Goal: Task Accomplishment & Management: Manage account settings

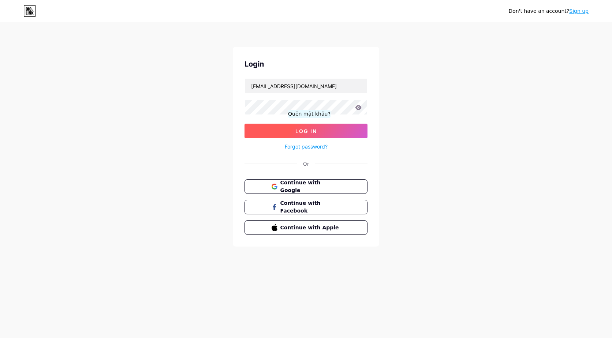
click at [310, 133] on span "Log In" at bounding box center [306, 131] width 22 height 6
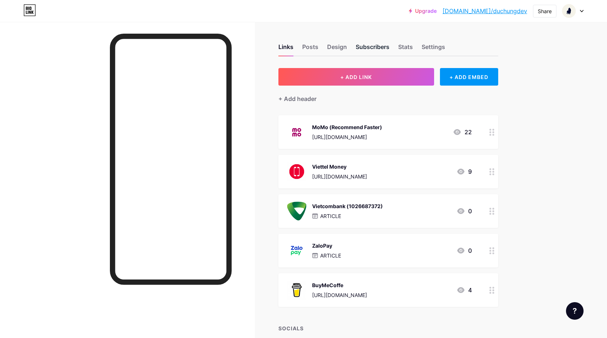
click at [372, 44] on div "Subscribers" at bounding box center [372, 48] width 34 height 13
click at [311, 45] on div "Posts" at bounding box center [310, 48] width 16 height 13
click at [290, 42] on div "Links" at bounding box center [285, 48] width 15 height 13
click at [327, 46] on div "Links Posts Design Subscribers Stats Settings" at bounding box center [388, 44] width 220 height 26
click at [316, 50] on div "Posts" at bounding box center [310, 48] width 16 height 13
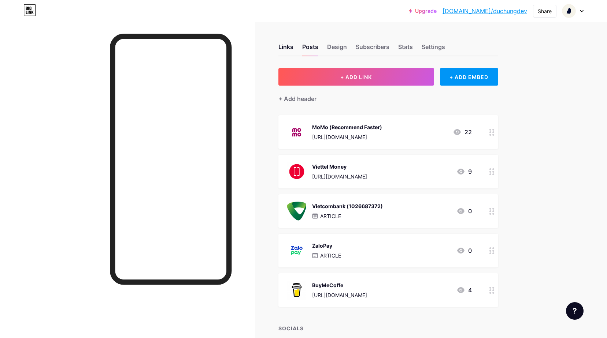
click at [353, 49] on div "Links Posts Design Subscribers Stats Settings" at bounding box center [388, 44] width 220 height 26
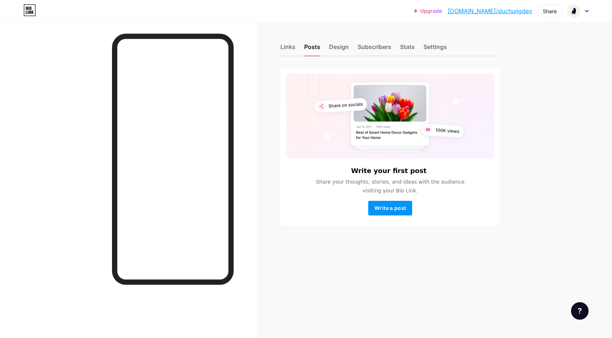
drag, startPoint x: 347, startPoint y: 45, endPoint x: 350, endPoint y: 48, distance: 4.5
click at [347, 45] on div "Design" at bounding box center [339, 48] width 20 height 13
click at [340, 47] on div "Design" at bounding box center [339, 48] width 20 height 13
click at [393, 49] on div "Links Posts Design Subscribers Stats Settings" at bounding box center [390, 44] width 220 height 26
click at [378, 46] on div "Subscribers" at bounding box center [375, 48] width 34 height 13
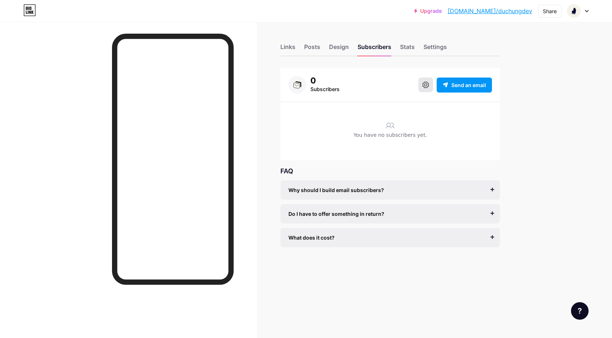
click at [426, 81] on button at bounding box center [425, 85] width 15 height 15
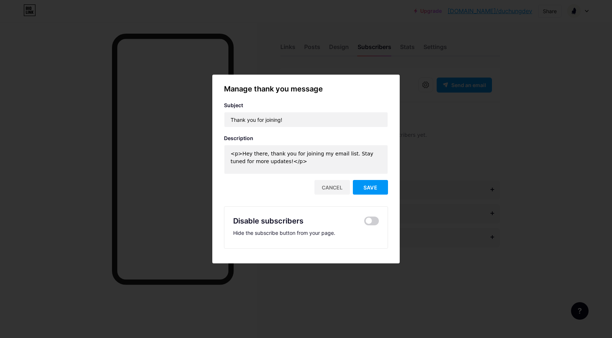
click at [489, 90] on div at bounding box center [306, 169] width 612 height 338
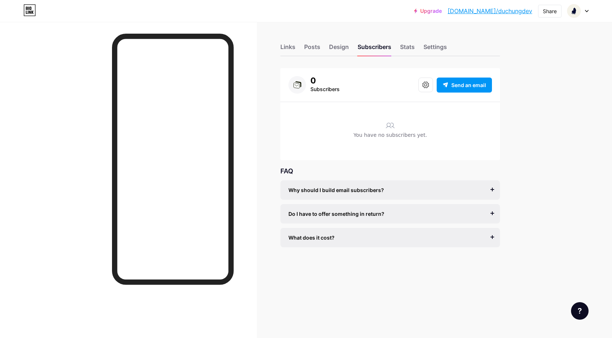
click at [399, 53] on div "Links Posts Design Subscribers Stats Settings" at bounding box center [390, 44] width 220 height 26
click at [410, 47] on div "Stats" at bounding box center [407, 48] width 15 height 13
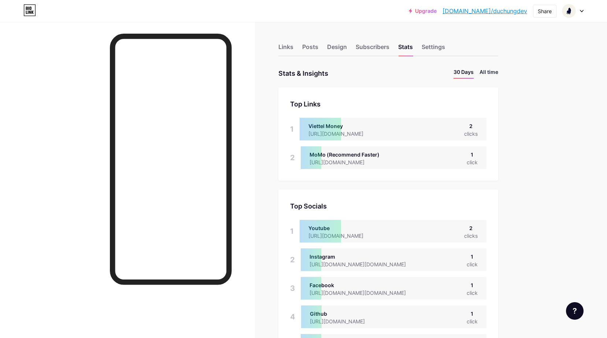
click at [490, 71] on li "All time" at bounding box center [488, 73] width 19 height 11
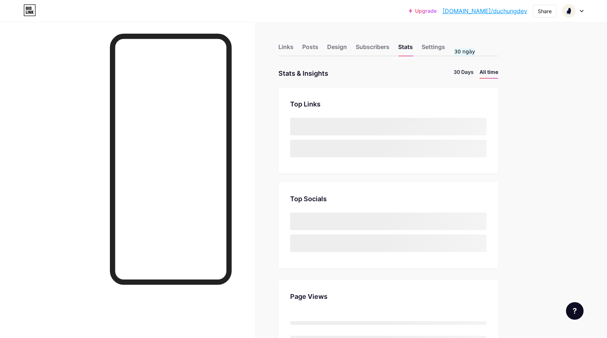
click at [466, 70] on li "30 Days" at bounding box center [463, 73] width 20 height 11
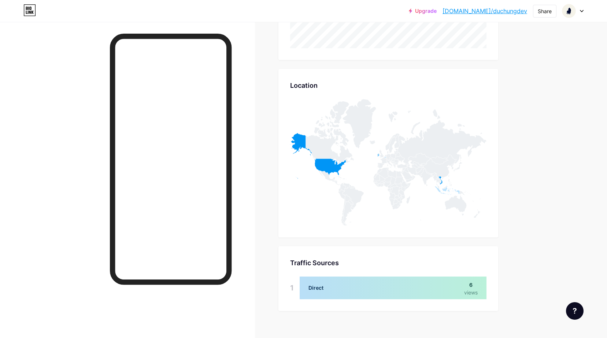
scroll to position [461, 0]
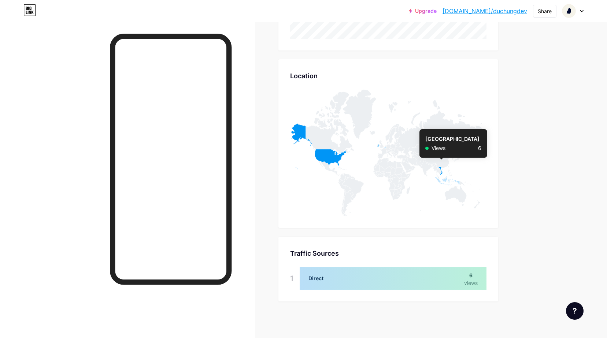
click at [442, 173] on icon at bounding box center [440, 171] width 4 height 8
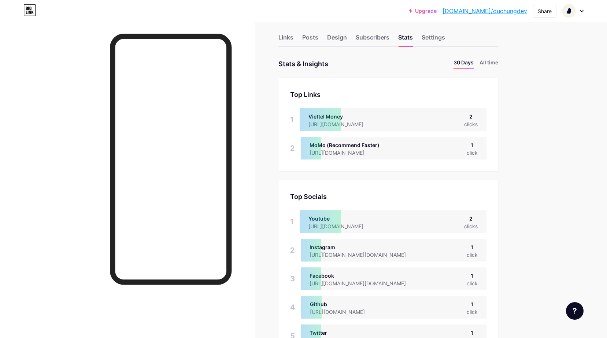
scroll to position [0, 0]
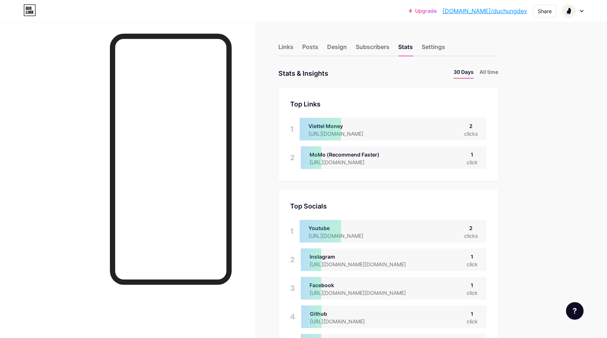
click at [497, 74] on li "All time" at bounding box center [488, 73] width 19 height 11
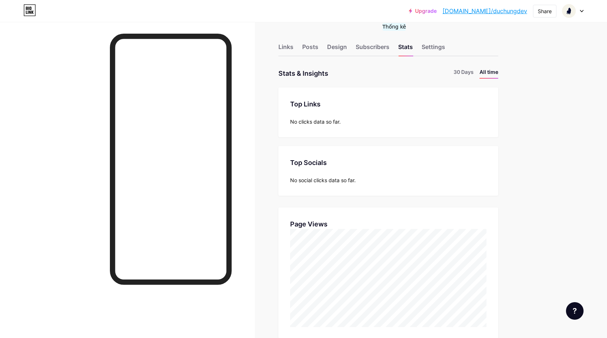
scroll to position [338, 607]
click at [255, 101] on div at bounding box center [127, 191] width 255 height 338
click at [367, 55] on div "Subscribers" at bounding box center [372, 48] width 34 height 13
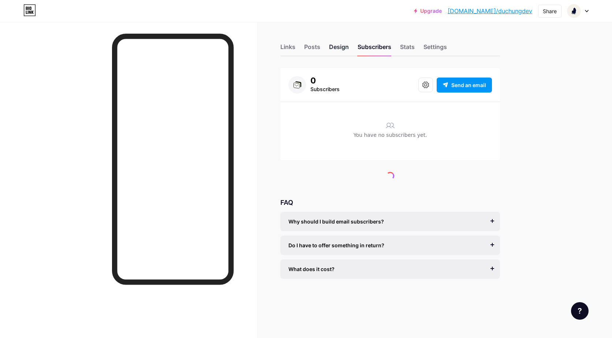
click at [336, 50] on div "Design" at bounding box center [339, 48] width 20 height 13
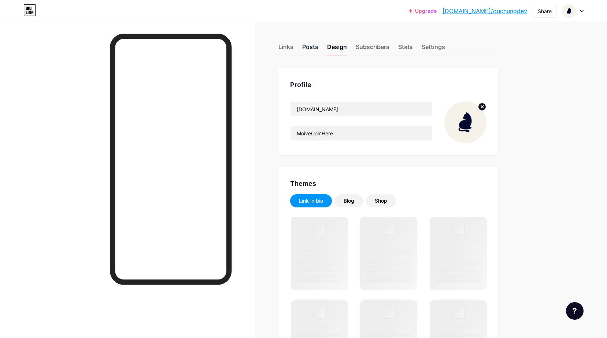
click at [307, 51] on div "Posts" at bounding box center [310, 48] width 16 height 13
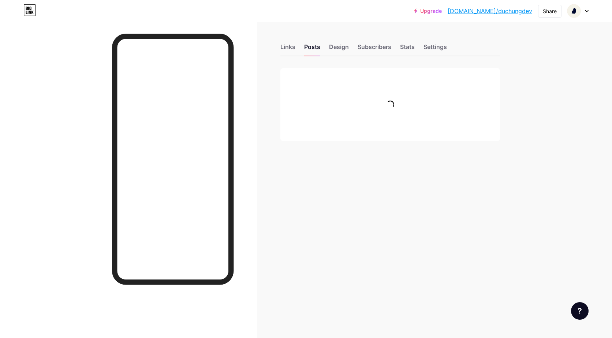
click at [327, 44] on div "Links Posts Design Subscribers Stats Settings" at bounding box center [390, 44] width 220 height 26
click at [335, 47] on div "Design" at bounding box center [339, 48] width 20 height 13
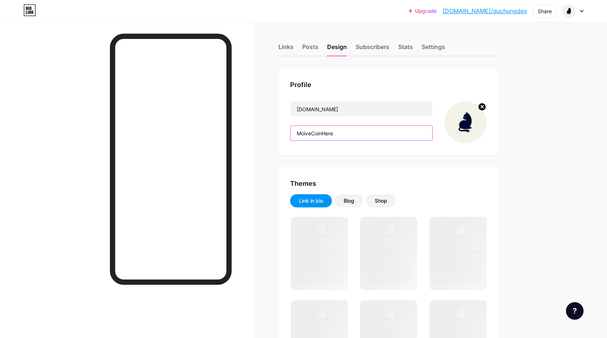
click at [307, 131] on input "MoiveCoinHere" at bounding box center [361, 133] width 142 height 15
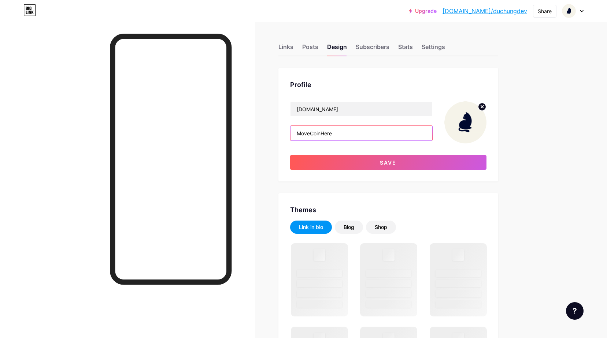
click at [321, 133] on input "MoveCoinHere" at bounding box center [361, 133] width 142 height 15
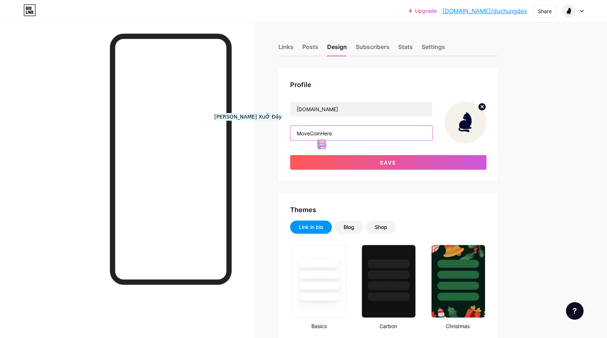
type input "MoveCoinHere"
click at [245, 136] on div at bounding box center [127, 191] width 255 height 338
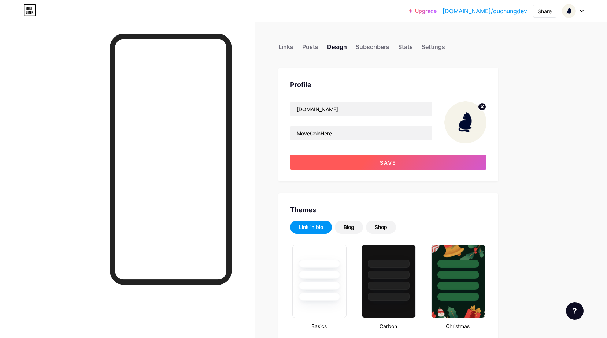
click at [328, 165] on button "Save" at bounding box center [388, 162] width 196 height 15
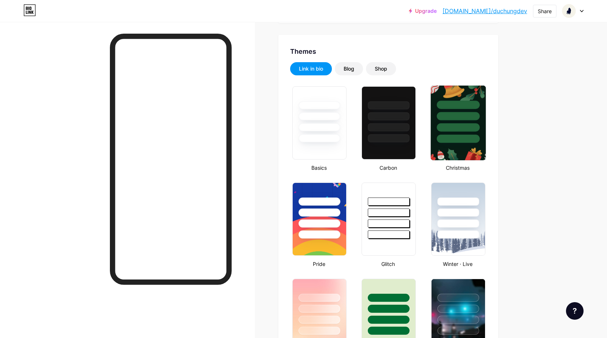
scroll to position [146, 0]
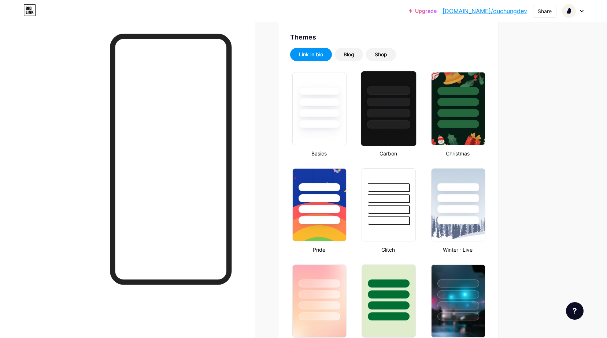
click at [378, 134] on div at bounding box center [389, 108] width 56 height 75
click at [395, 122] on div at bounding box center [387, 124] width 41 height 8
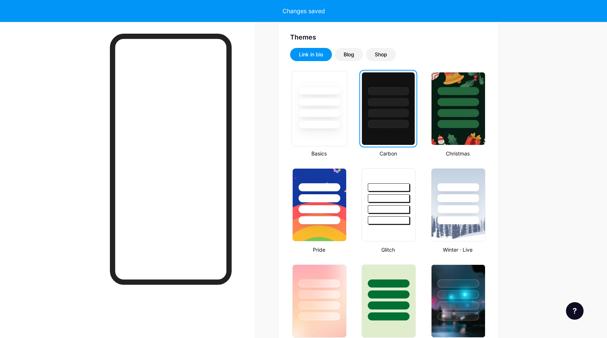
click at [336, 127] on div at bounding box center [319, 124] width 43 height 8
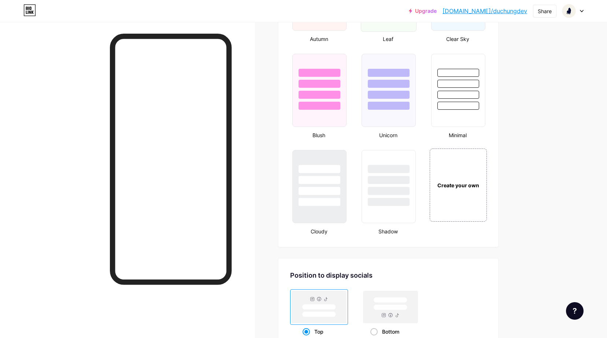
scroll to position [769, 0]
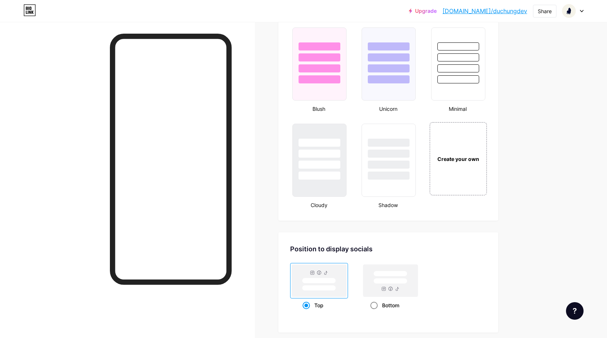
click at [398, 281] on rect at bounding box center [390, 281] width 34 height 5
click at [375, 312] on input "Bottom" at bounding box center [372, 314] width 5 height 5
radio input "true"
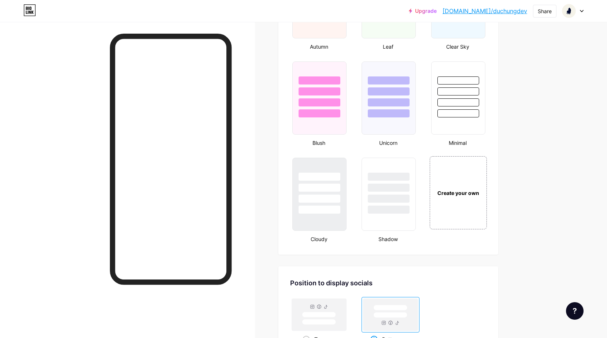
scroll to position [724, 0]
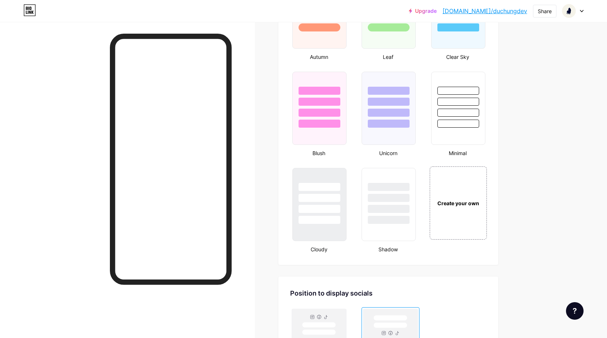
click at [328, 315] on rect at bounding box center [318, 325] width 55 height 32
radio input "true"
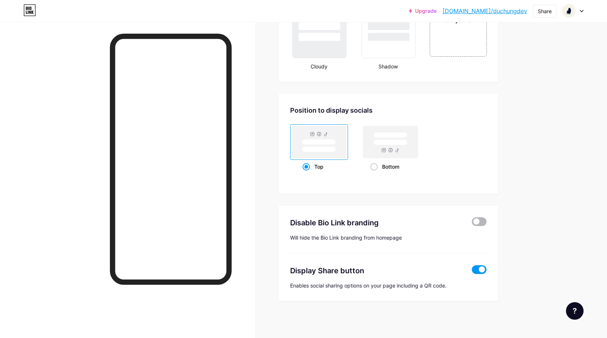
click at [479, 221] on span at bounding box center [478, 221] width 15 height 9
click at [471, 224] on input "checkbox" at bounding box center [471, 224] width 0 height 0
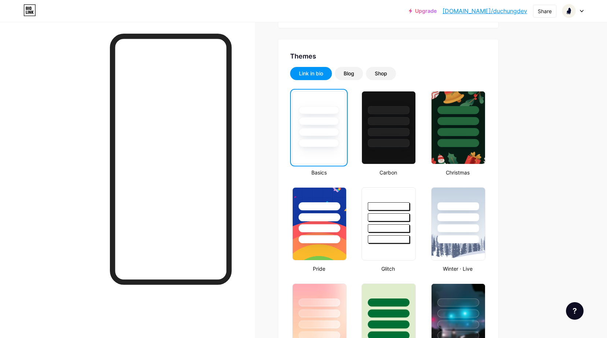
scroll to position [146, 0]
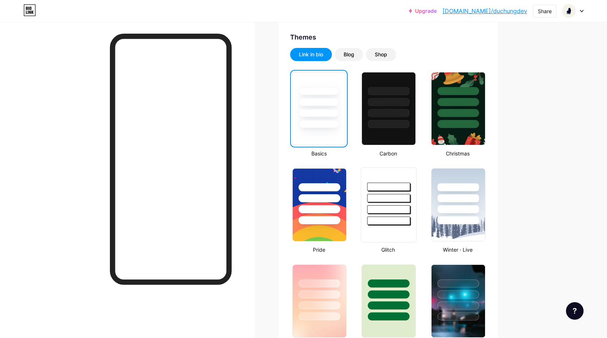
click at [395, 209] on div at bounding box center [388, 209] width 43 height 8
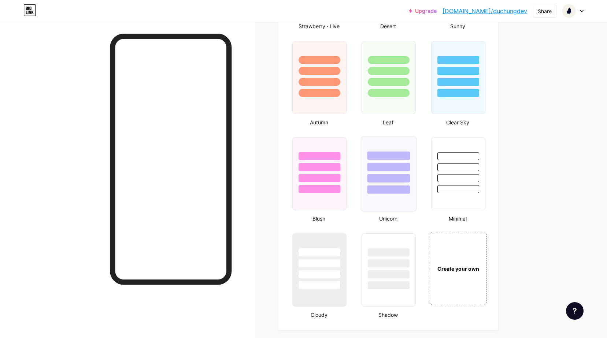
scroll to position [769, 0]
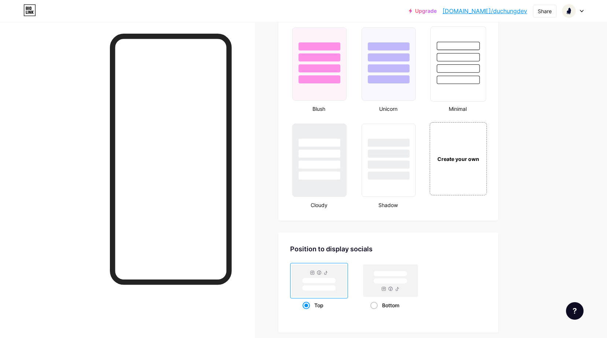
click at [447, 64] on div at bounding box center [457, 55] width 55 height 57
click at [334, 158] on div at bounding box center [319, 151] width 55 height 57
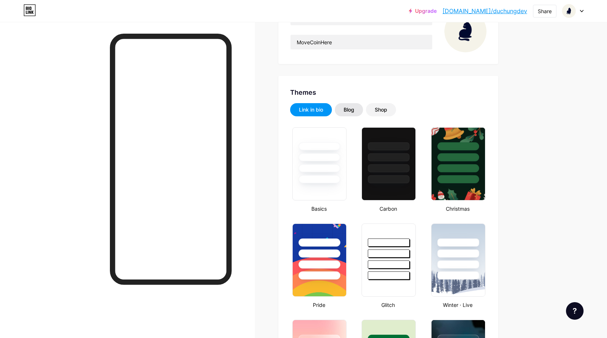
scroll to position [73, 0]
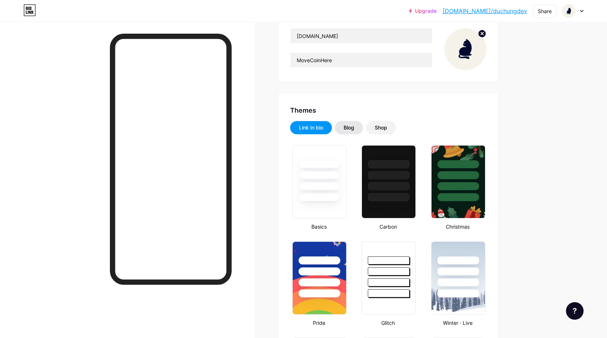
click at [353, 131] on div "Blog" at bounding box center [348, 127] width 11 height 7
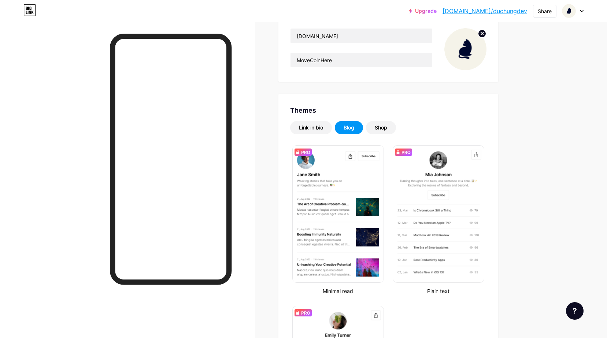
click at [385, 120] on div "Themes Link in bio Blog Shop Minimal read Plain text Newsletter Changes saved" at bounding box center [388, 281] width 220 height 374
click at [384, 123] on div "Shop" at bounding box center [381, 127] width 30 height 13
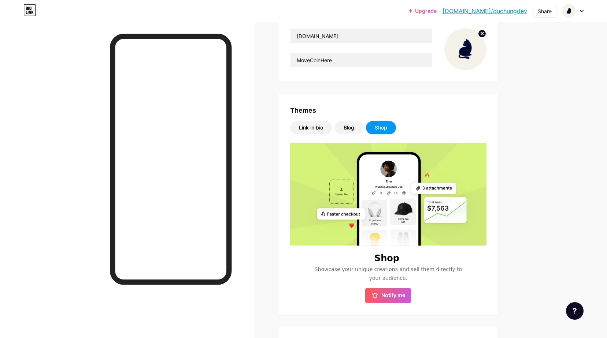
click at [382, 126] on div "Shop" at bounding box center [380, 127] width 12 height 7
click at [345, 125] on div "Blog" at bounding box center [349, 127] width 28 height 13
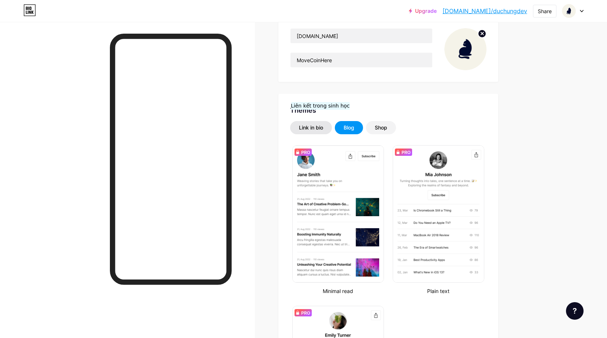
click at [319, 125] on div "Link in bio" at bounding box center [311, 127] width 24 height 7
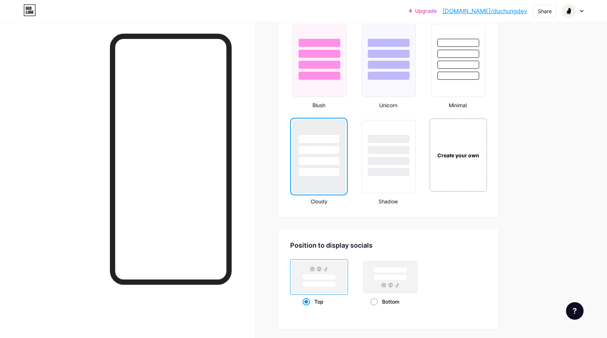
scroll to position [761, 0]
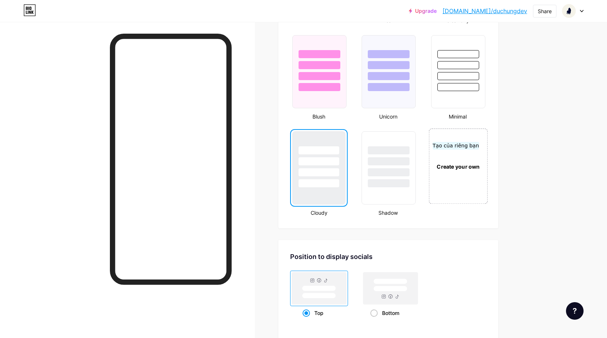
click at [456, 165] on div "Create your own" at bounding box center [457, 167] width 55 height 8
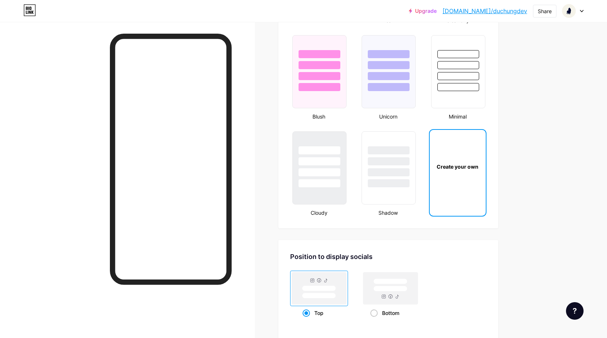
click at [450, 160] on div "Create your own" at bounding box center [457, 166] width 56 height 73
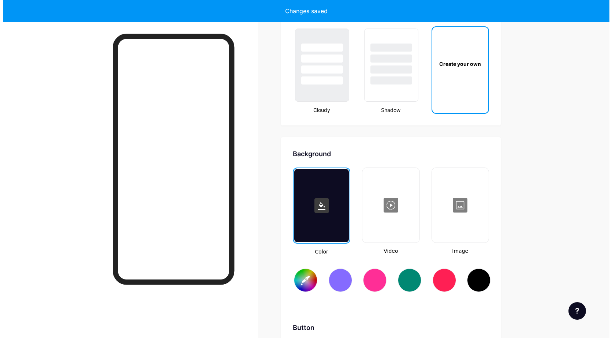
scroll to position [972, 0]
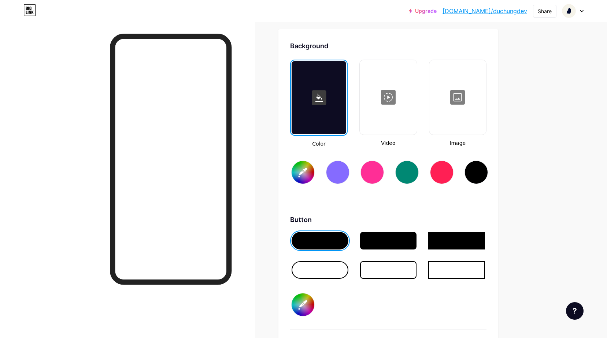
type input "#ffffff"
type input "#000000"
click at [317, 270] on div at bounding box center [319, 270] width 57 height 18
click at [408, 270] on div at bounding box center [388, 270] width 57 height 18
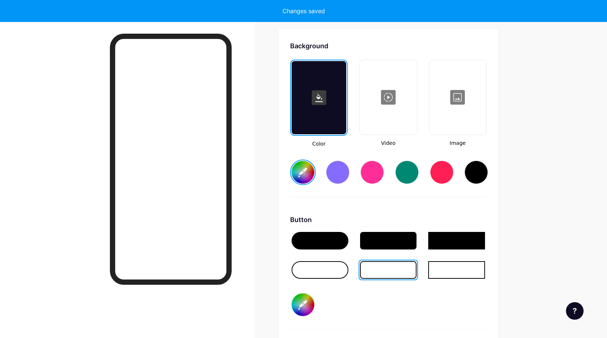
type input "#ffffff"
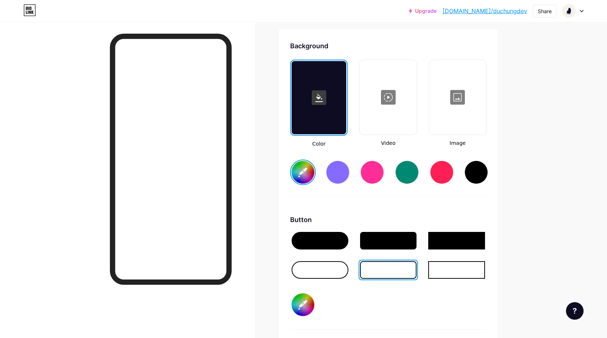
click at [393, 97] on div at bounding box center [387, 97] width 55 height 73
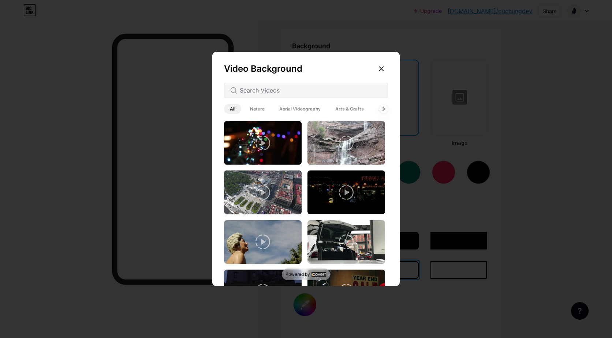
click at [295, 106] on span "Aerial Videography" at bounding box center [299, 109] width 53 height 10
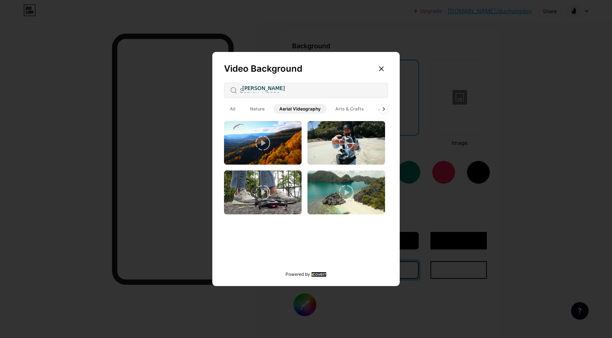
click at [258, 107] on span "Nature" at bounding box center [257, 109] width 26 height 10
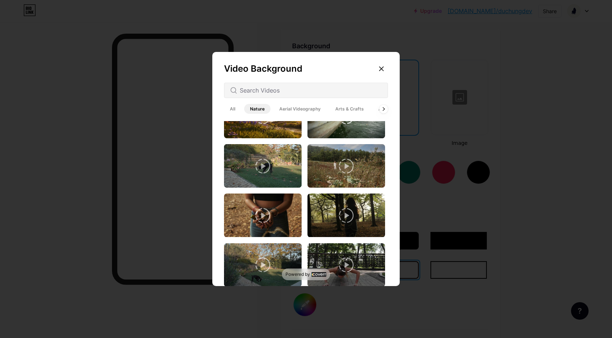
scroll to position [259, 0]
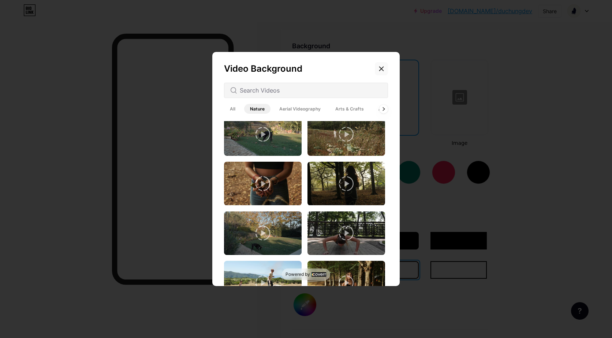
click at [382, 66] on div at bounding box center [381, 68] width 13 height 13
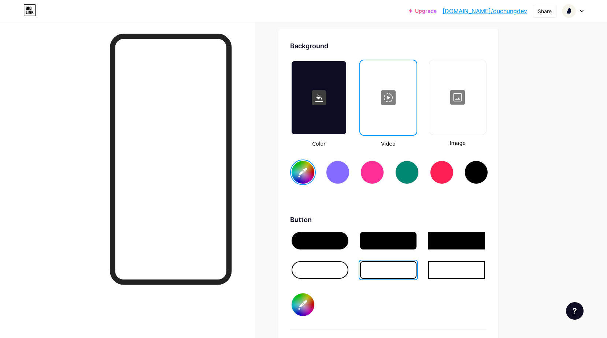
click at [464, 95] on div at bounding box center [457, 97] width 55 height 73
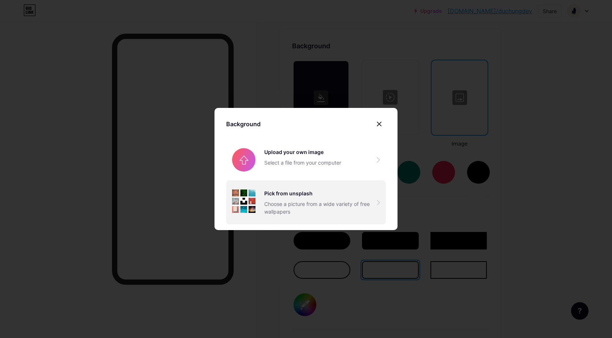
click at [304, 210] on div "Choose a picture from a wide variety of free wallpapers" at bounding box center [320, 207] width 113 height 15
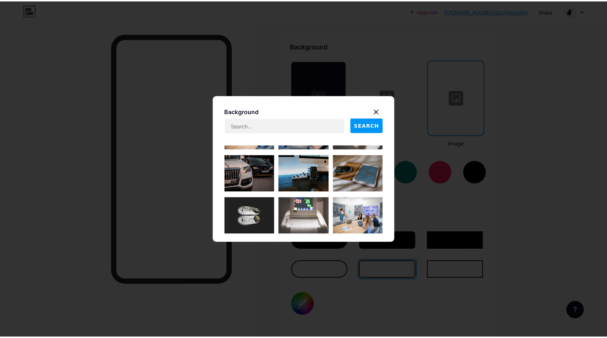
scroll to position [3785, 0]
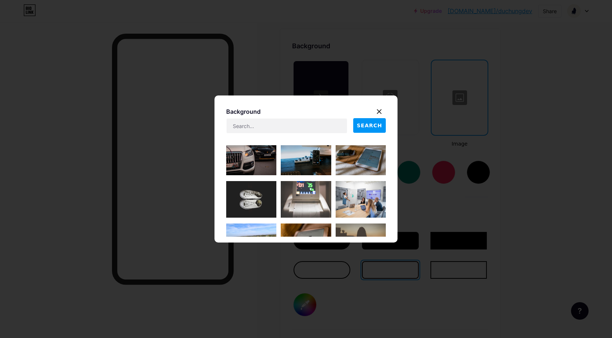
click at [306, 197] on img at bounding box center [306, 199] width 50 height 37
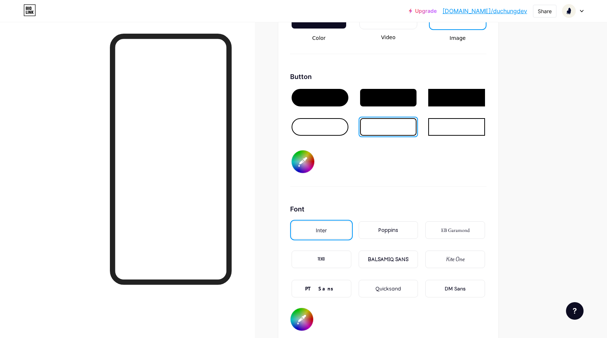
scroll to position [1082, 0]
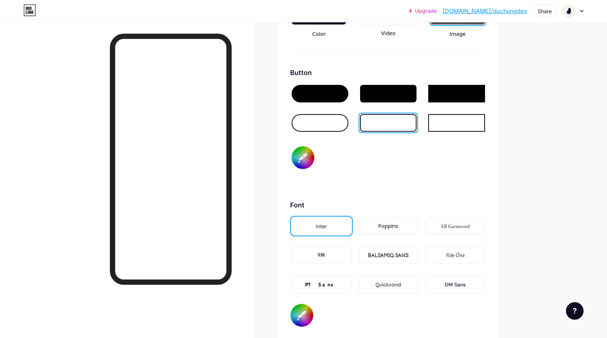
click at [391, 227] on div "Poppins" at bounding box center [388, 227] width 20 height 8
click at [299, 154] on input "#000000" at bounding box center [302, 157] width 23 height 23
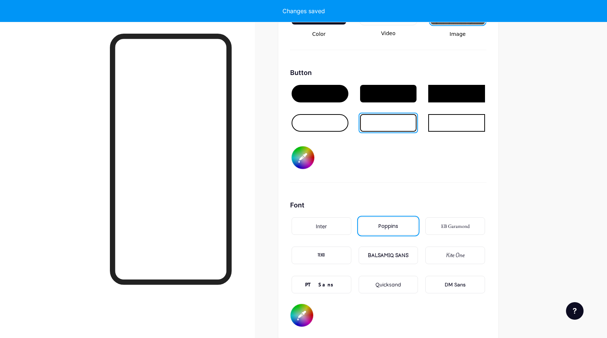
click at [453, 171] on div "Button #d9d3d3" at bounding box center [388, 125] width 196 height 115
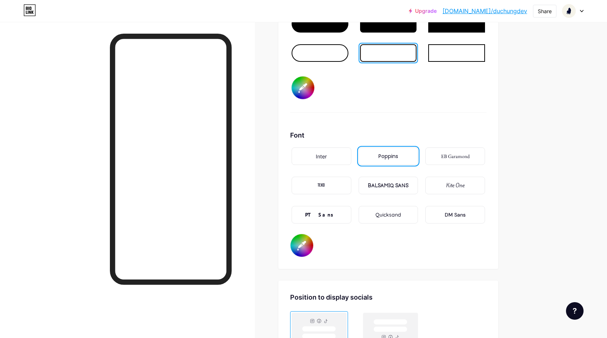
scroll to position [1155, 0]
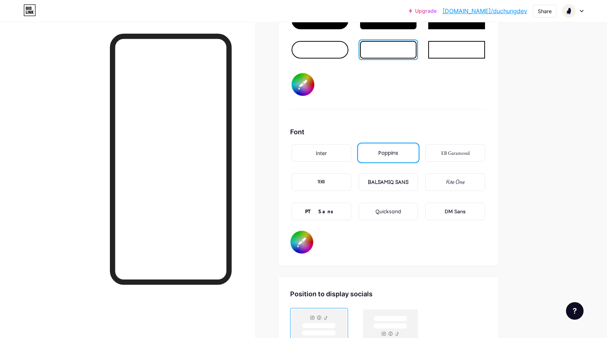
click at [325, 212] on div "PT Sans" at bounding box center [321, 212] width 32 height 8
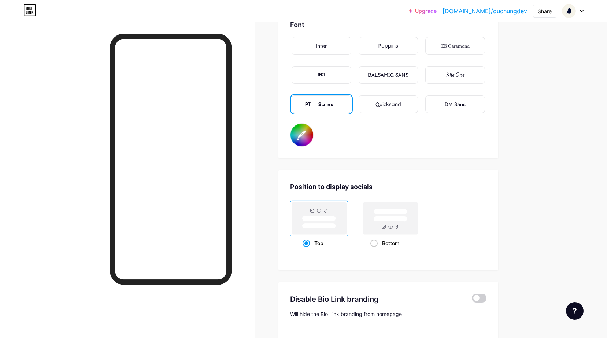
scroll to position [1265, 0]
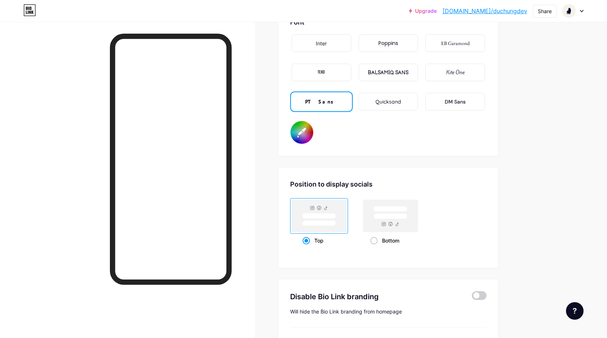
click at [436, 103] on div "DM Sans" at bounding box center [455, 102] width 60 height 18
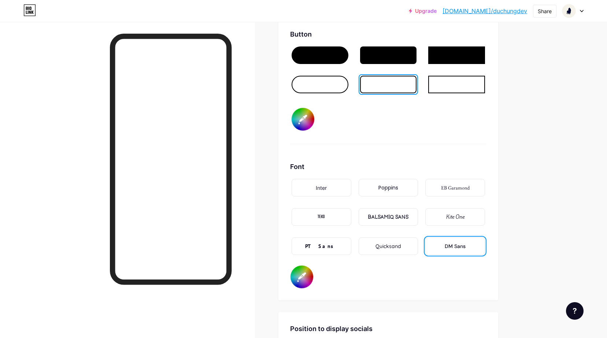
scroll to position [1118, 0]
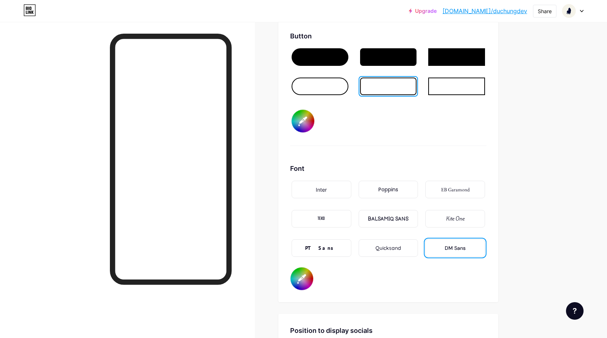
click at [333, 215] on div "TEKO" at bounding box center [321, 219] width 60 height 18
click at [409, 190] on div "Poppins" at bounding box center [388, 190] width 60 height 18
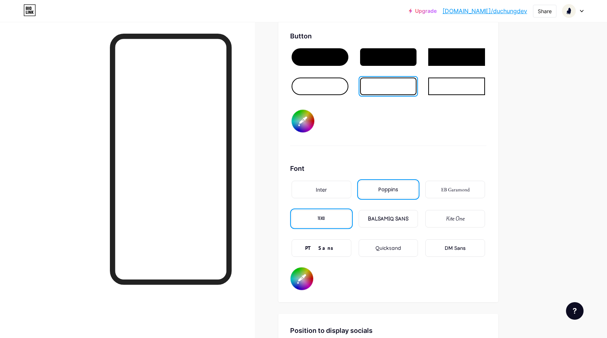
click at [401, 219] on div "BALSAMIQ SANS" at bounding box center [387, 219] width 41 height 8
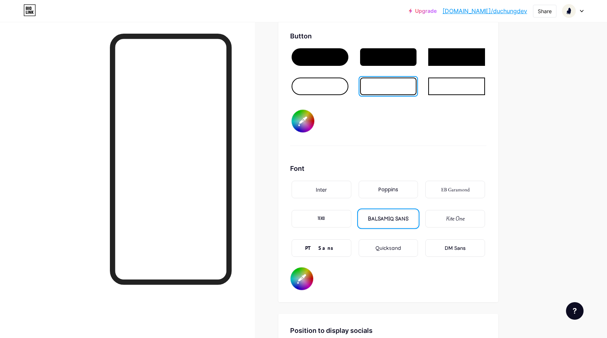
click at [442, 216] on div "Kite One" at bounding box center [455, 219] width 60 height 18
click at [449, 189] on div "EB Garamond" at bounding box center [455, 190] width 29 height 8
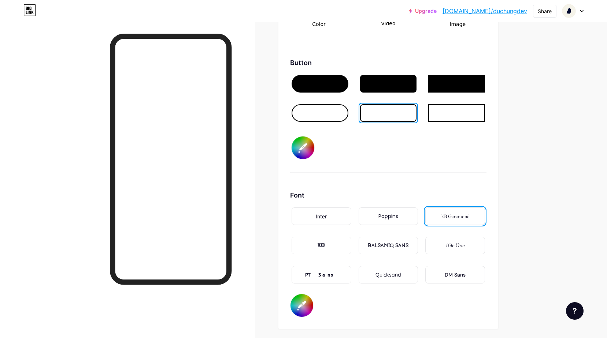
scroll to position [1045, 0]
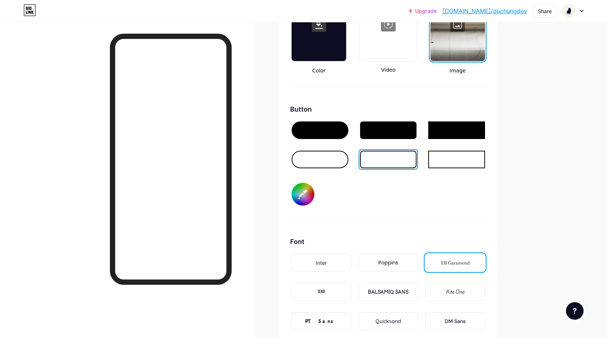
drag, startPoint x: 247, startPoint y: 115, endPoint x: 230, endPoint y: 125, distance: 19.0
click at [230, 125] on div at bounding box center [171, 159] width 122 height 251
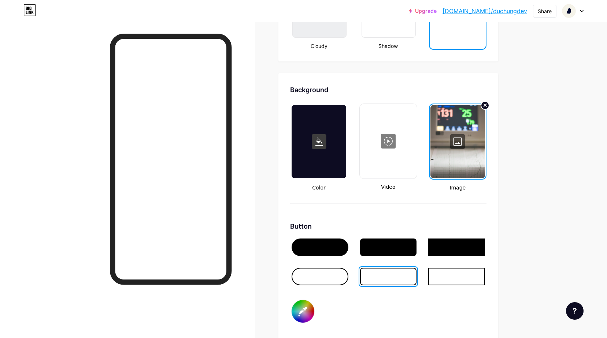
scroll to position [936, 0]
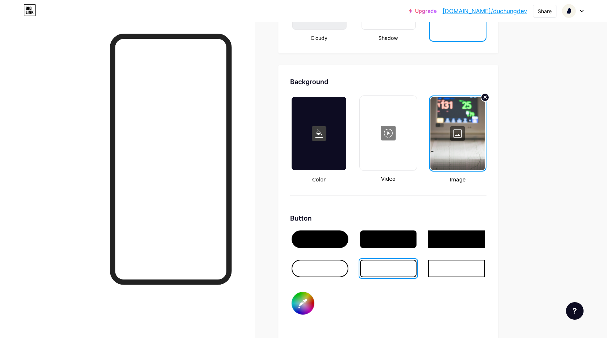
click at [333, 242] on div at bounding box center [319, 240] width 57 height 18
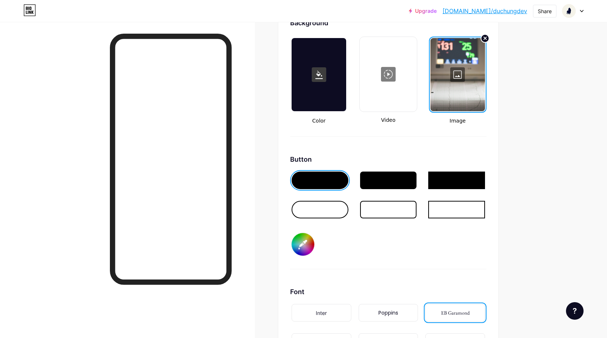
scroll to position [1009, 0]
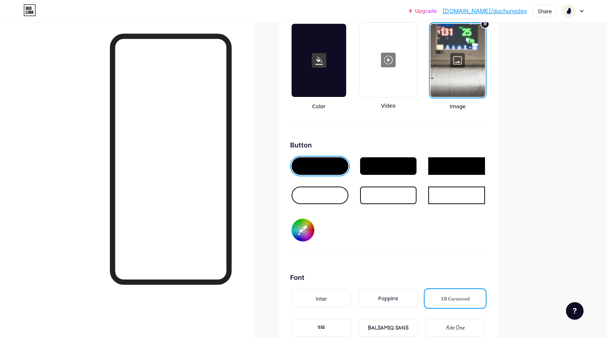
click at [372, 165] on div at bounding box center [388, 166] width 57 height 18
click at [313, 165] on div at bounding box center [319, 166] width 57 height 18
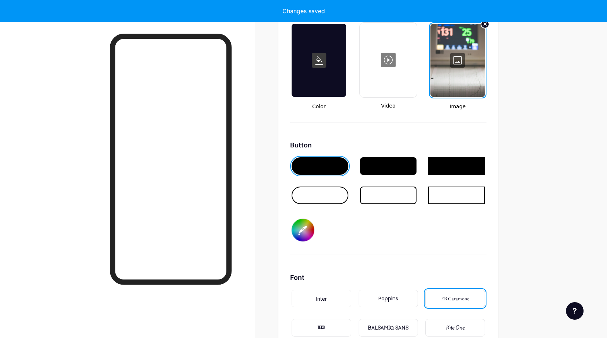
click at [304, 231] on input "#d9d3d3" at bounding box center [302, 230] width 23 height 23
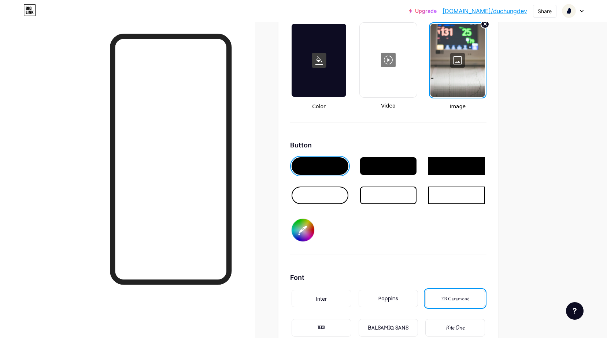
click at [393, 167] on div at bounding box center [388, 166] width 57 height 18
click at [309, 228] on input "#898073" at bounding box center [302, 230] width 23 height 23
click at [325, 159] on div at bounding box center [319, 166] width 57 height 18
click at [293, 232] on div "#8e8273" at bounding box center [303, 230] width 26 height 26
click at [305, 228] on input "#8e8273" at bounding box center [302, 230] width 23 height 23
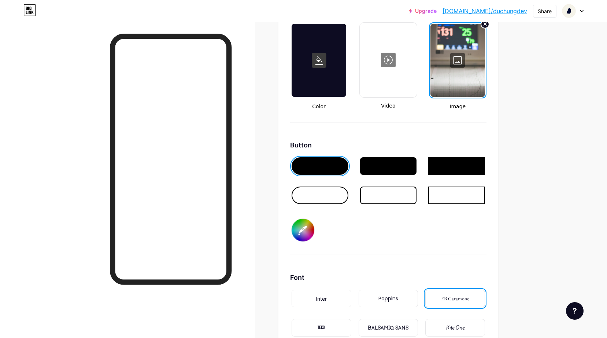
type input "#d5d2cf"
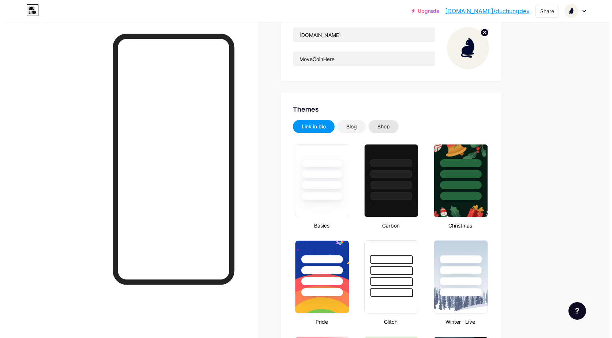
scroll to position [0, 0]
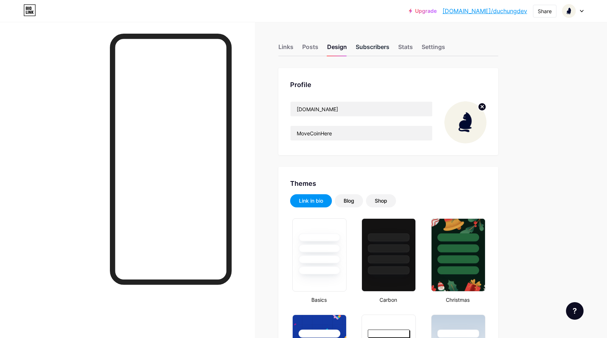
click at [380, 48] on div "Subscribers" at bounding box center [372, 48] width 34 height 13
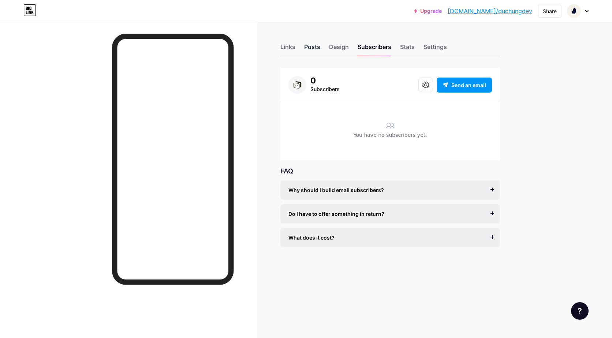
click at [318, 45] on div "Posts" at bounding box center [312, 48] width 16 height 13
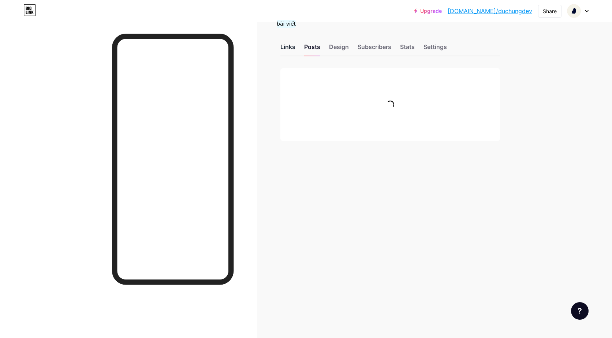
click at [288, 48] on div "Links" at bounding box center [287, 48] width 15 height 13
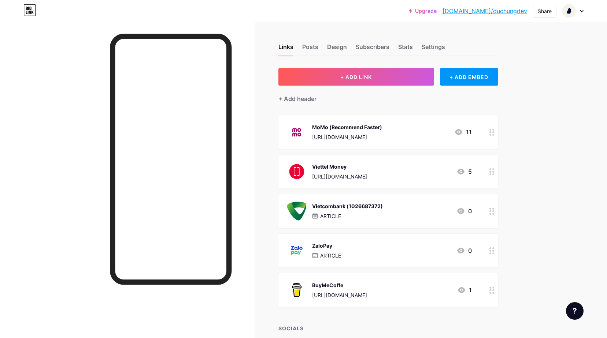
click at [491, 133] on div at bounding box center [491, 132] width 12 height 34
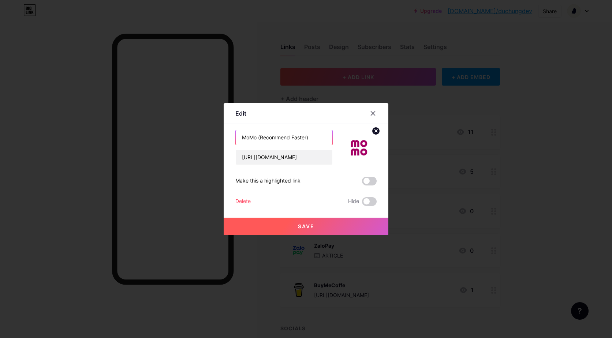
click at [258, 138] on input "MoMo (Recommend Faster)" at bounding box center [284, 137] width 97 height 15
click at [370, 182] on span at bounding box center [369, 181] width 15 height 9
click at [362, 183] on input "checkbox" at bounding box center [362, 183] width 0 height 0
click at [258, 136] on input "MoMo (Recommend Faster)" at bounding box center [284, 137] width 97 height 15
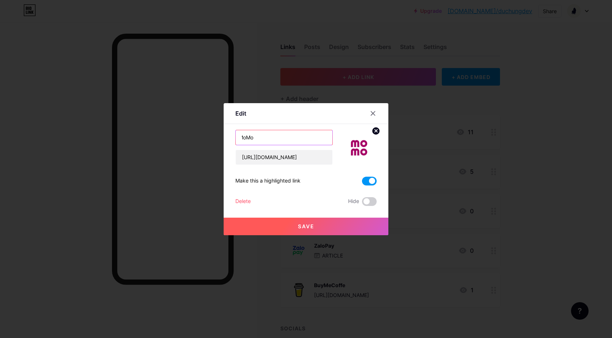
type input "MoMo (Recommend Faster)"
click at [318, 227] on button "Save" at bounding box center [306, 227] width 165 height 18
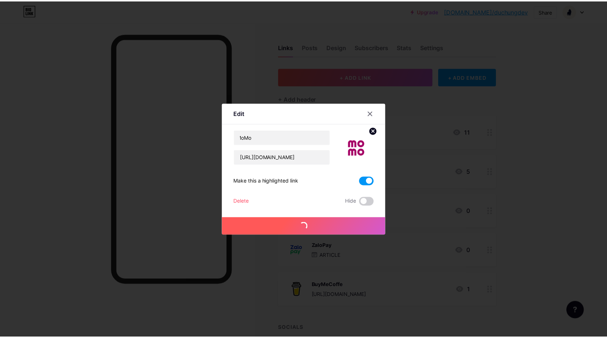
scroll to position [0, 0]
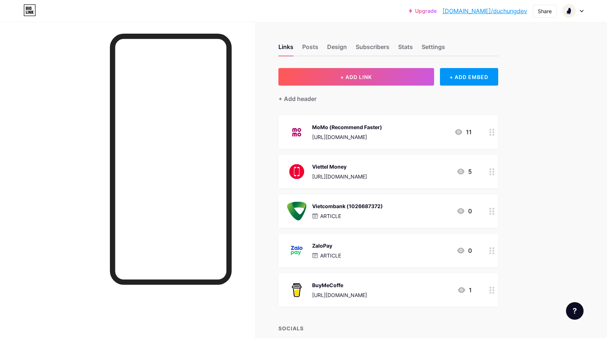
click at [493, 131] on icon at bounding box center [491, 132] width 5 height 7
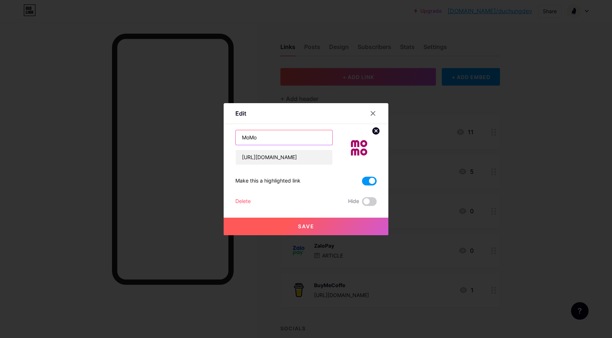
click at [287, 142] on input "MoMo (Recommend Faster)" at bounding box center [284, 137] width 97 height 15
drag, startPoint x: 317, startPoint y: 141, endPoint x: 256, endPoint y: 141, distance: 61.5
click at [256, 141] on input "MoMo (Recommend Faster)" at bounding box center [284, 137] width 97 height 15
click at [269, 136] on input "MoMo (Recommend Faster)" at bounding box center [284, 137] width 97 height 15
drag, startPoint x: 308, startPoint y: 137, endPoint x: 291, endPoint y: 137, distance: 17.2
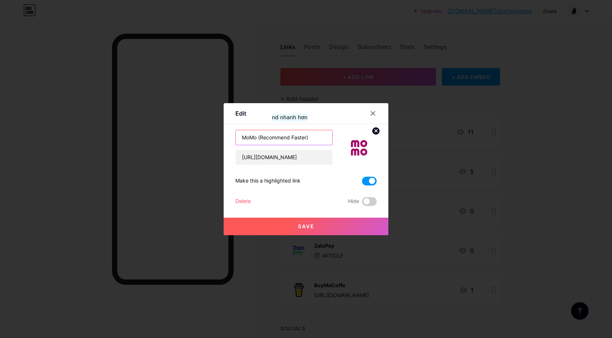
click at [291, 137] on input "MoMo (Recommend Faster)" at bounding box center [284, 137] width 97 height 15
click at [314, 141] on input "MoMo (Recommend)" at bounding box center [284, 137] width 97 height 15
type input "MoMo (Recommend)"
click at [329, 227] on button "Save" at bounding box center [306, 227] width 165 height 18
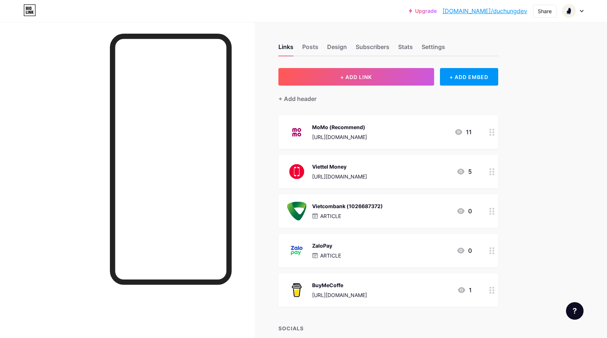
click at [489, 133] on div at bounding box center [491, 132] width 12 height 34
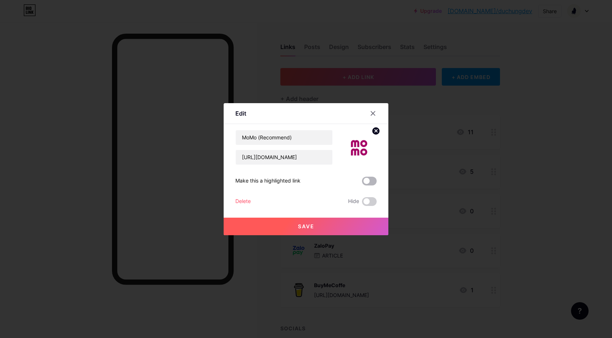
click at [373, 181] on span at bounding box center [369, 181] width 15 height 9
click at [362, 183] on input "checkbox" at bounding box center [362, 183] width 0 height 0
click at [318, 235] on button "Save" at bounding box center [306, 227] width 165 height 18
